Goal: Transaction & Acquisition: Purchase product/service

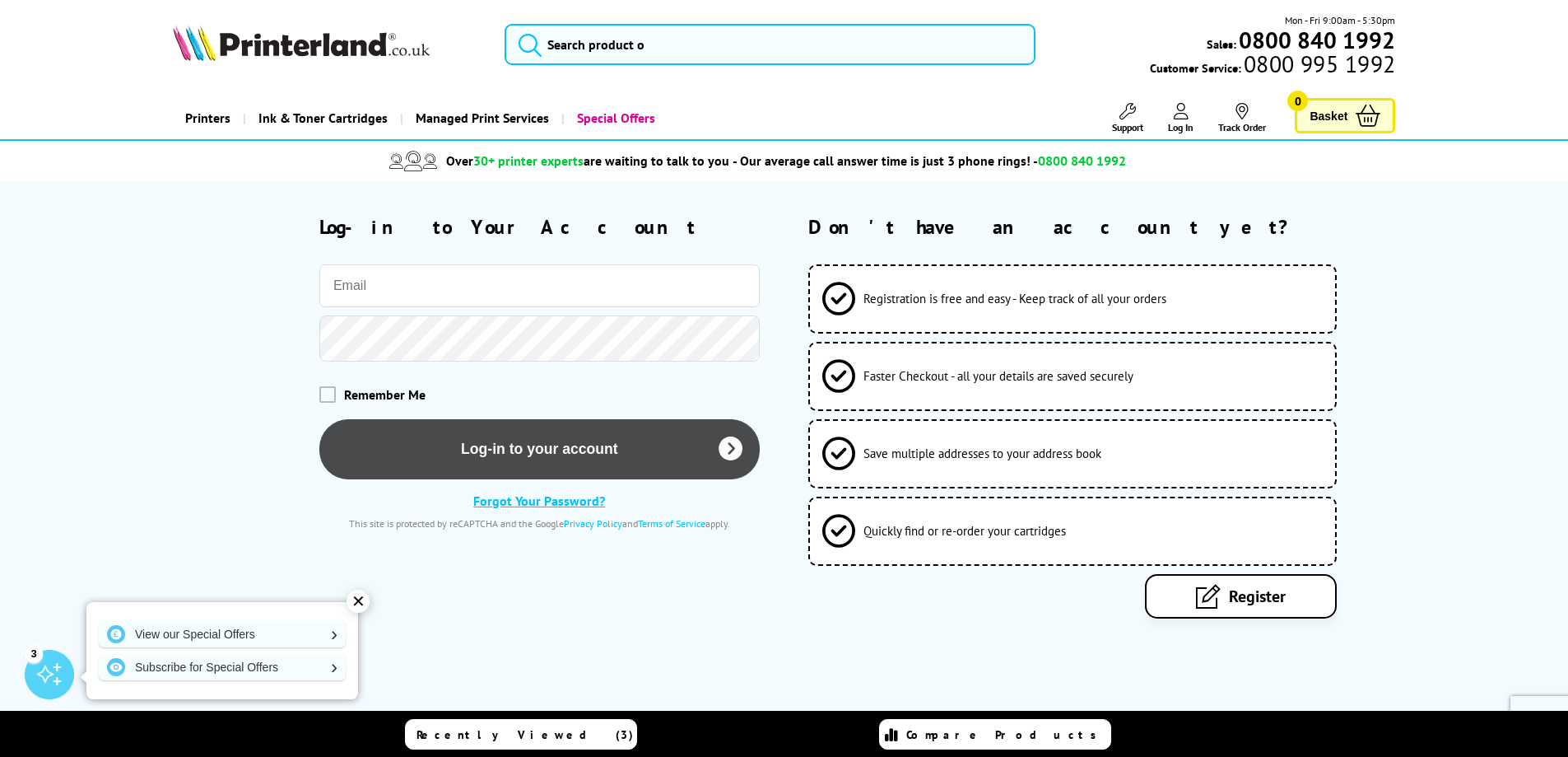
type input "[EMAIL_ADDRESS][DOMAIN_NAME]"
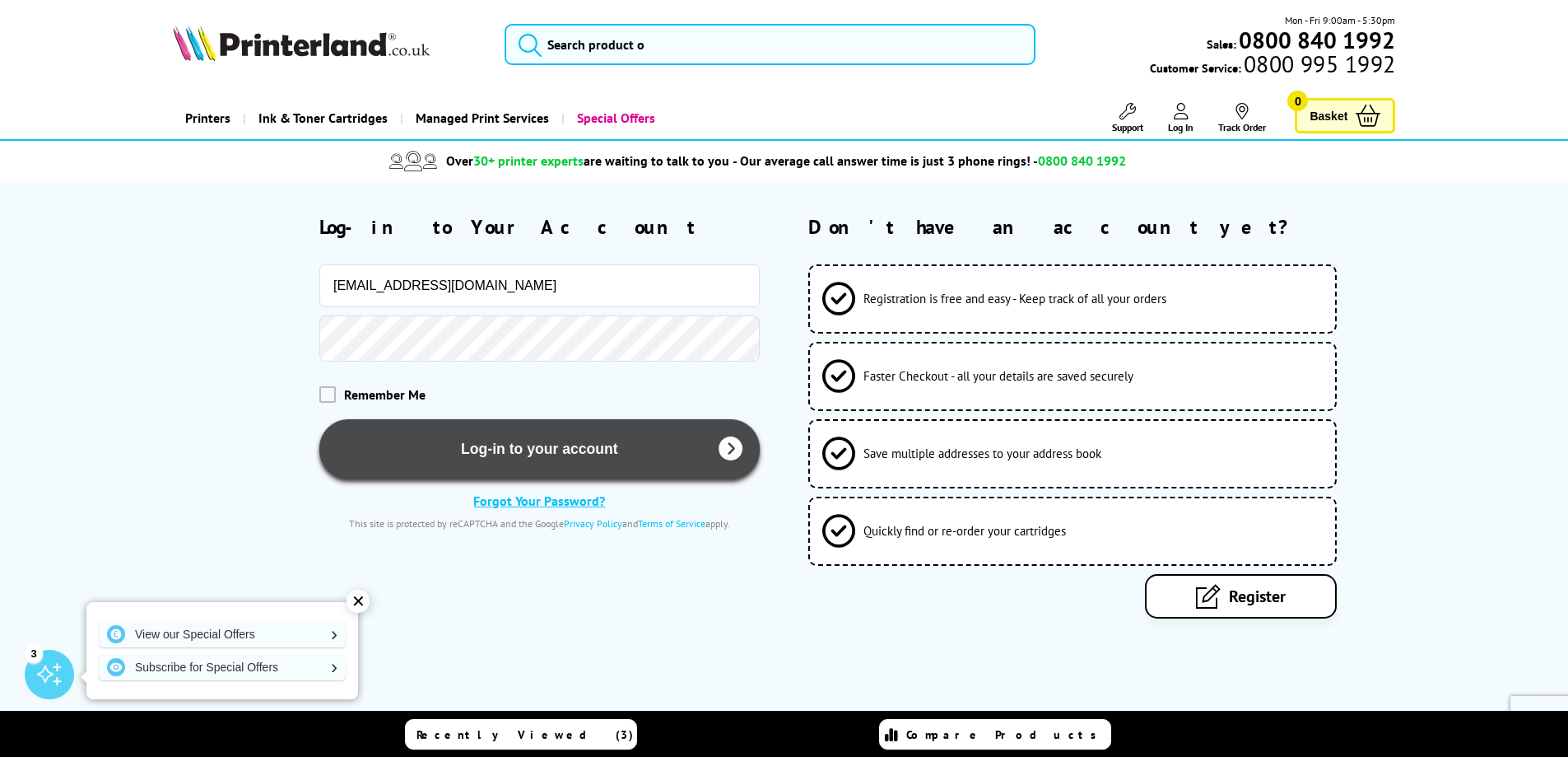
click at [602, 459] on button "Log-in to your account" at bounding box center [539, 448] width 440 height 60
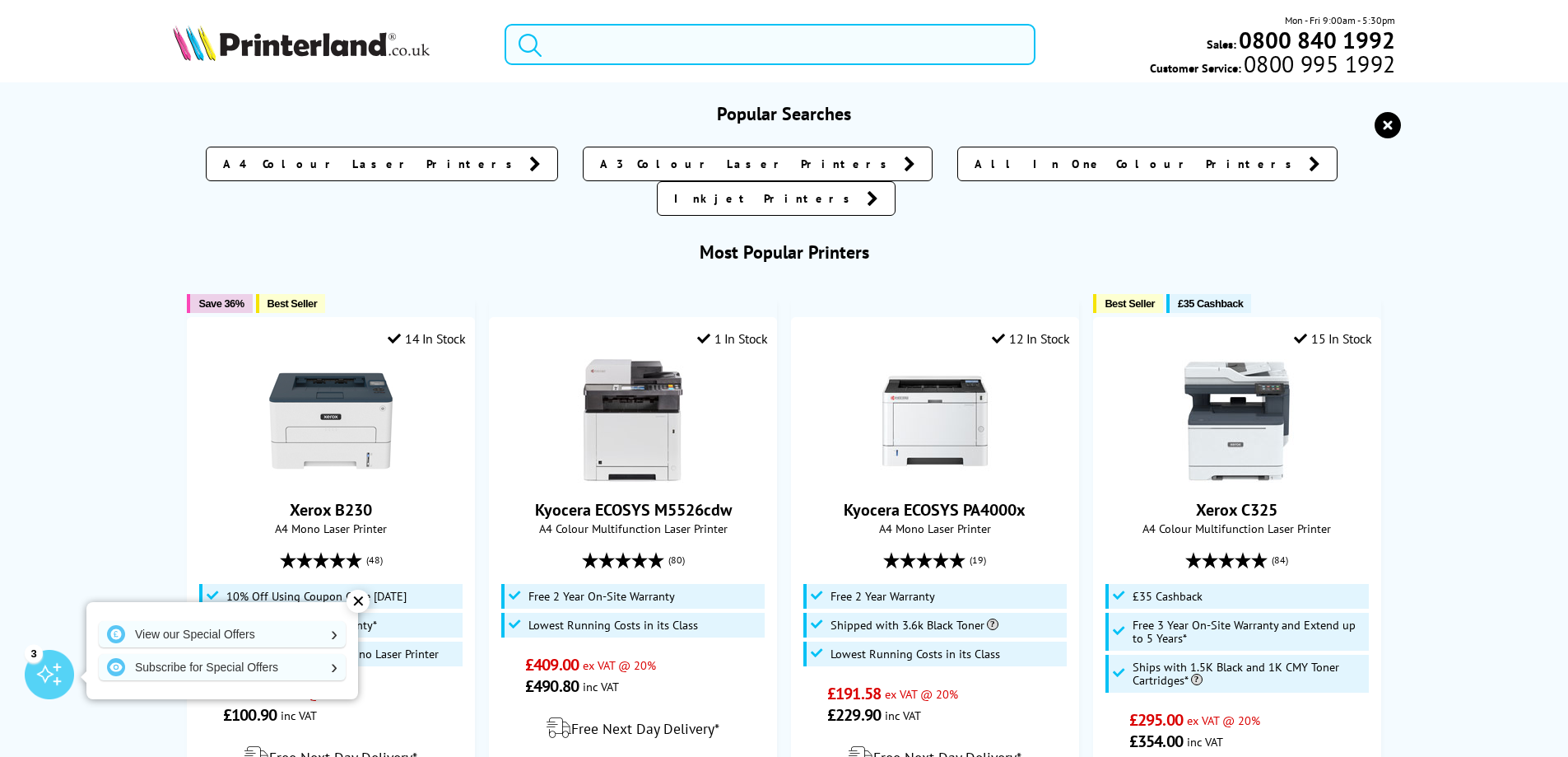
paste input "NEWHL-L2445DW"
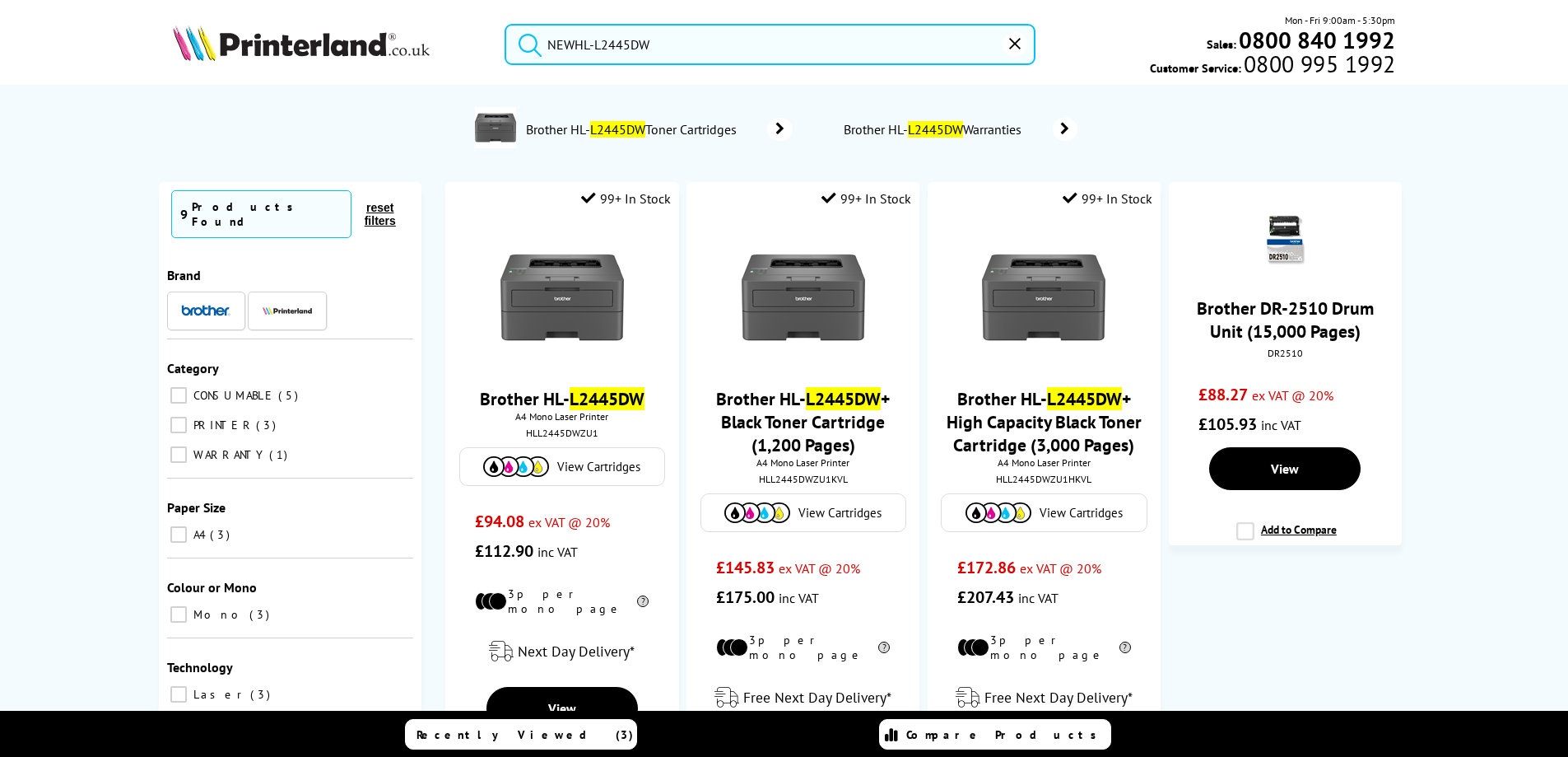
drag, startPoint x: 590, startPoint y: 47, endPoint x: 518, endPoint y: 56, distance: 72.6
click at [518, 56] on form "NEWHL-L2445DW" at bounding box center [770, 44] width 530 height 41
drag, startPoint x: 554, startPoint y: 44, endPoint x: 454, endPoint y: 48, distance: 100.1
click at [504, 48] on div "-L2445DW" at bounding box center [759, 44] width 551 height 41
click at [505, 24] on button "submit" at bounding box center [525, 42] width 41 height 36
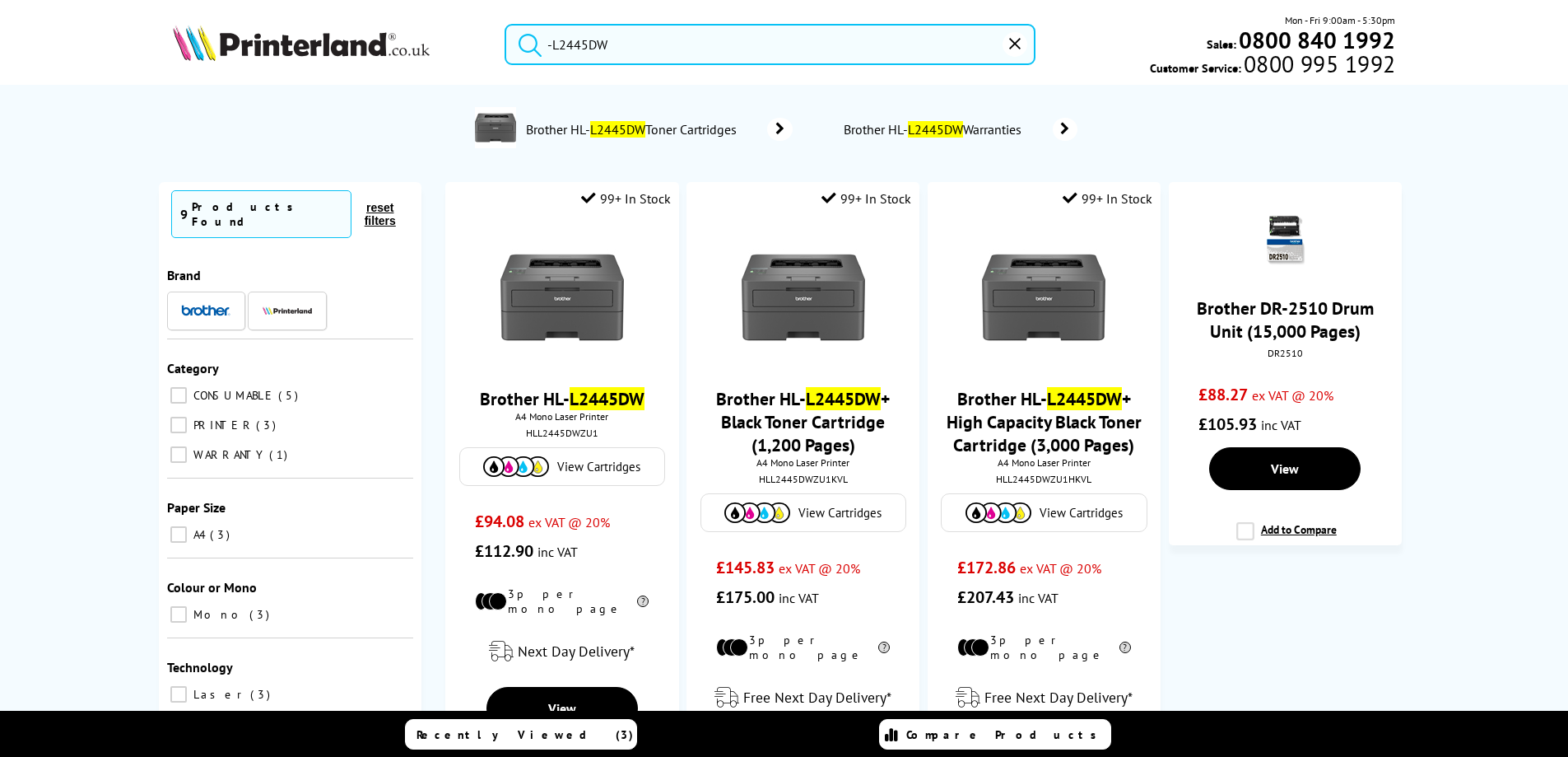
click at [554, 46] on input "-L2445DW" at bounding box center [770, 44] width 530 height 41
type input "L2445DW"
click at [505, 24] on button "submit" at bounding box center [525, 42] width 41 height 36
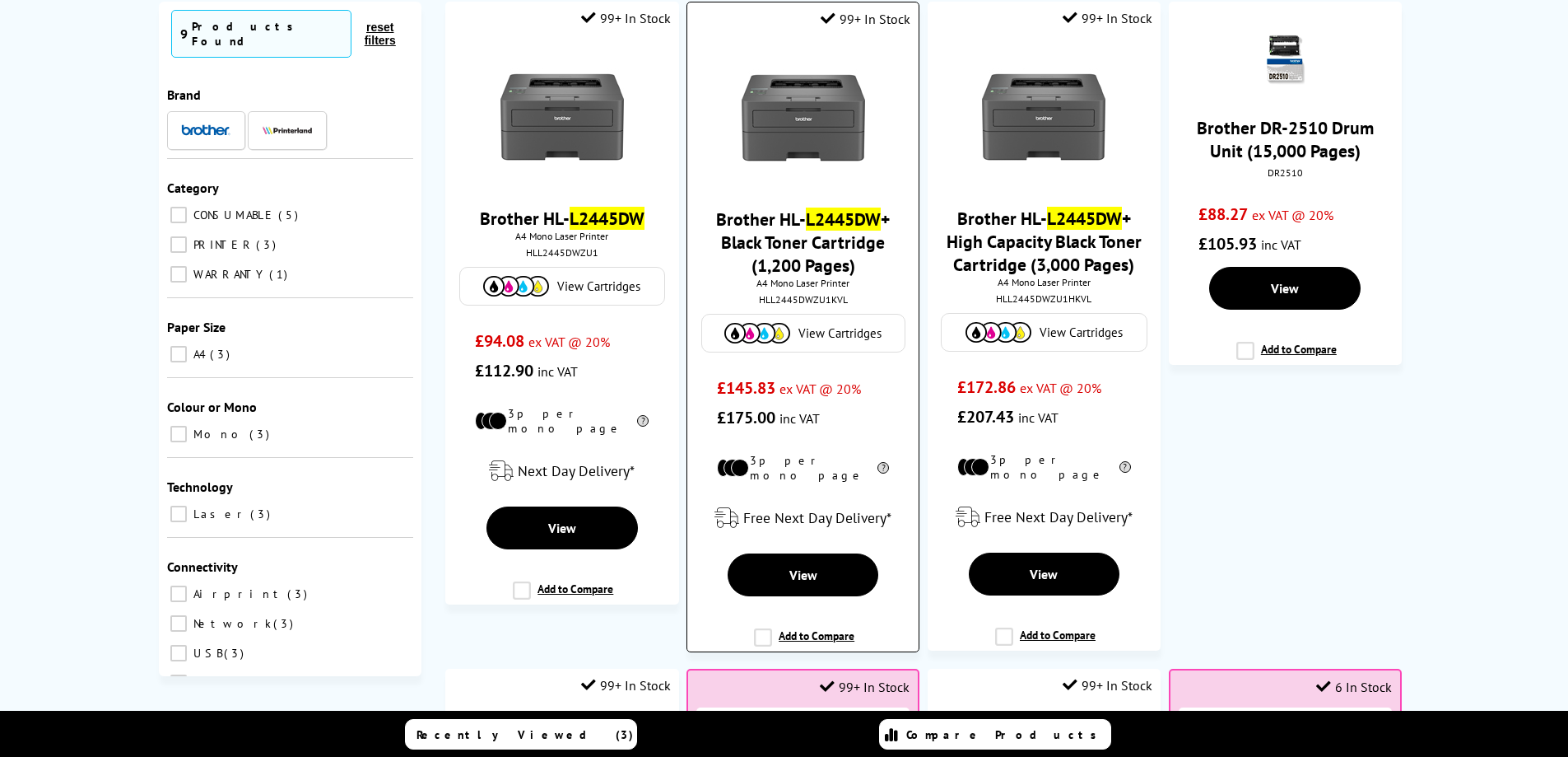
scroll to position [247, 0]
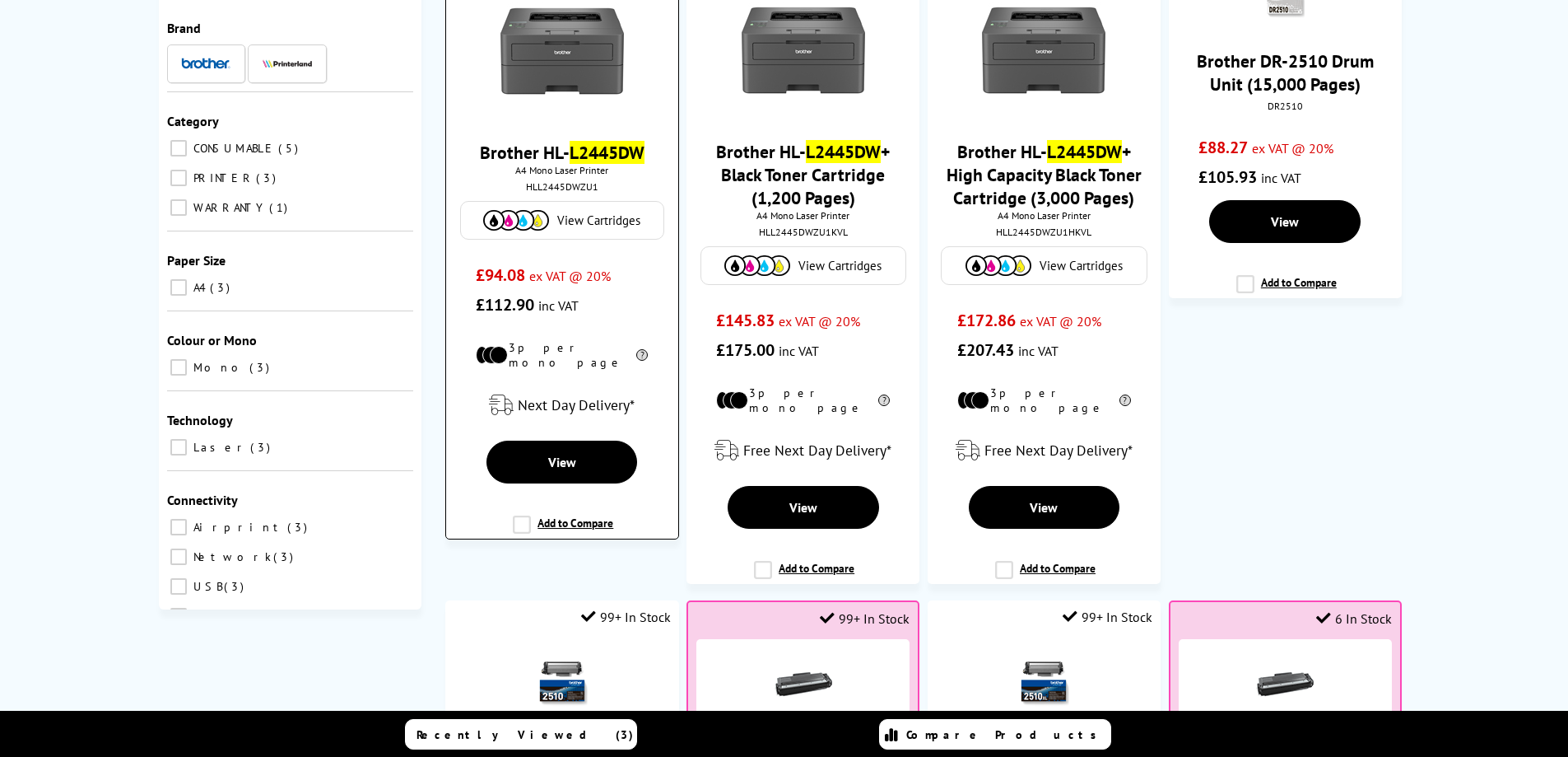
click at [602, 157] on mark "L2445DW" at bounding box center [607, 152] width 75 height 23
